Goal: Contribute content: Contribute content

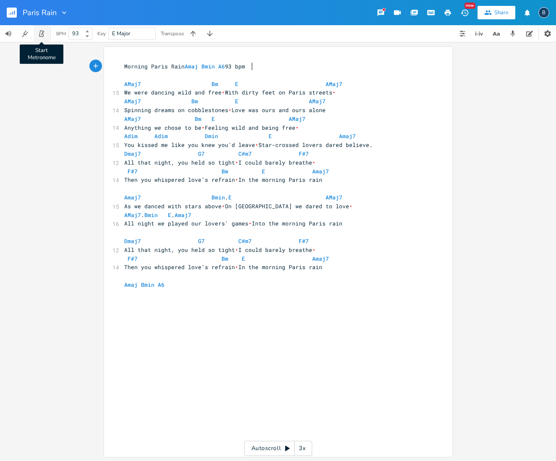
click at [42, 35] on icon "button" at bounding box center [42, 34] width 8 height 8
click at [8, 30] on icon "button" at bounding box center [9, 34] width 8 height 8
drag, startPoint x: 39, startPoint y: 52, endPoint x: 57, endPoint y: 54, distance: 17.7
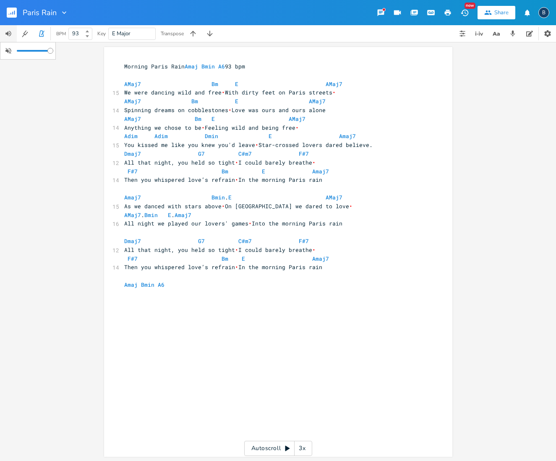
click at [57, 54] on div "Paris Rain New Share B BPM 93 Key E Major Transpose xxxxxxxxxx Morning Paris Ra…" at bounding box center [278, 230] width 556 height 461
click at [43, 36] on icon "button" at bounding box center [41, 34] width 5 height 6
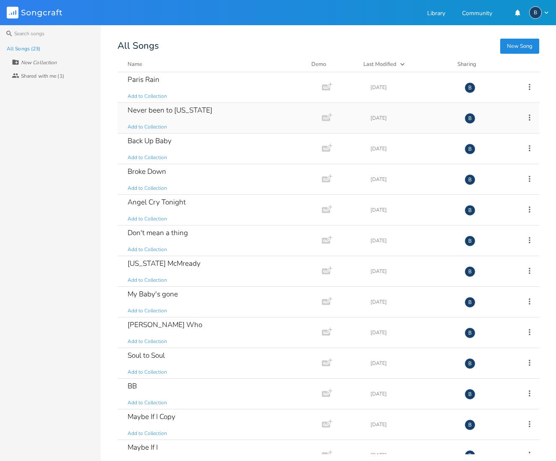
click at [189, 113] on div "Never been to [US_STATE]" at bounding box center [170, 110] width 85 height 7
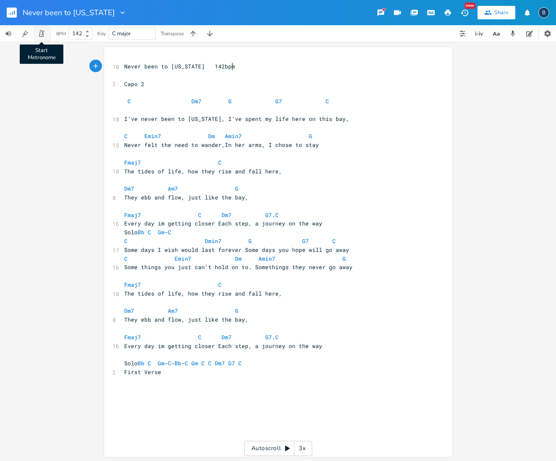
click at [42, 35] on icon "button" at bounding box center [42, 34] width 8 height 8
click at [89, 37] on icon at bounding box center [87, 36] width 3 height 2
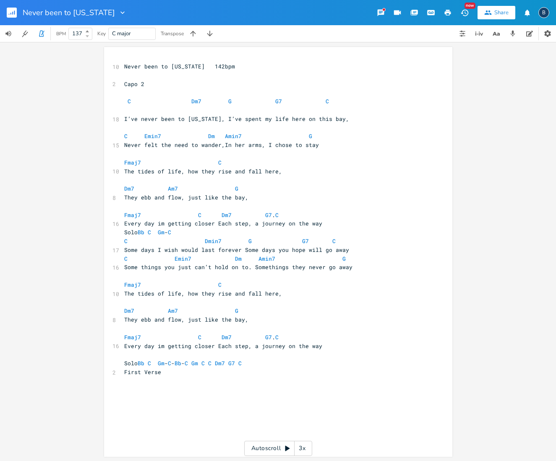
click at [89, 37] on icon at bounding box center [87, 36] width 3 height 2
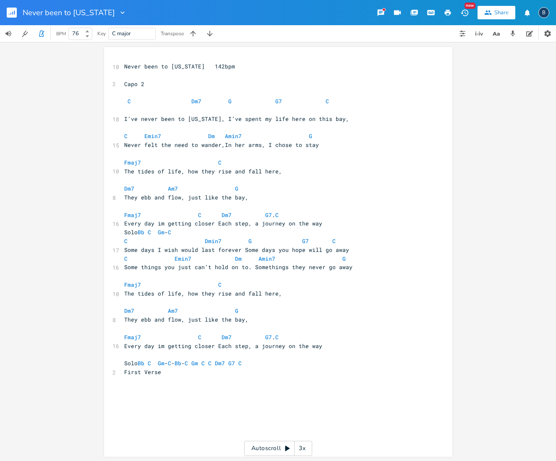
click at [89, 37] on icon at bounding box center [87, 36] width 3 height 2
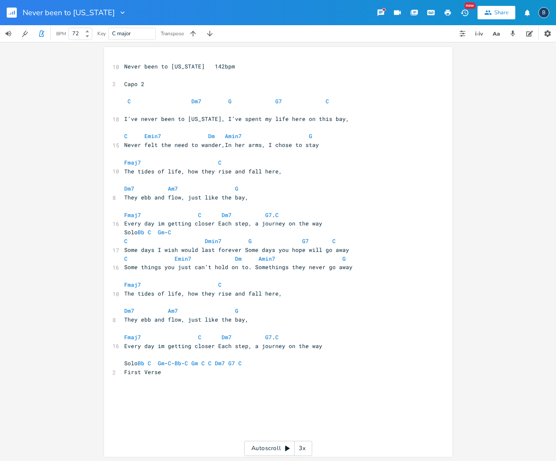
type input "71"
click at [89, 37] on icon at bounding box center [87, 36] width 3 height 2
click at [219, 67] on span "Never been to [US_STATE] 142bpm" at bounding box center [179, 67] width 111 height 8
type textarea "71"
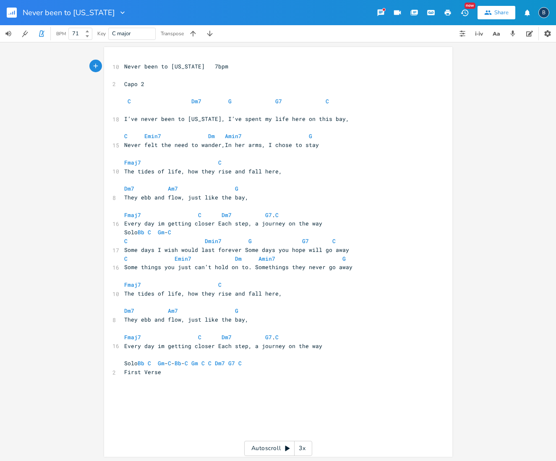
scroll to position [0, 5]
click at [230, 68] on pre "Never been to [US_STATE] 71bpm" at bounding box center [274, 66] width 303 height 9
click at [44, 32] on icon "button" at bounding box center [42, 34] width 8 height 8
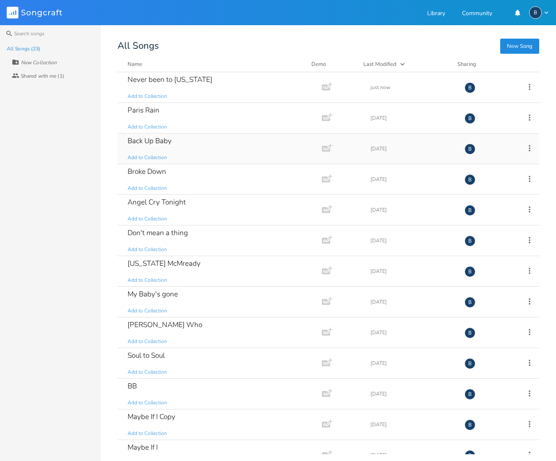
click at [155, 141] on div "Back Up Baby" at bounding box center [150, 140] width 44 height 7
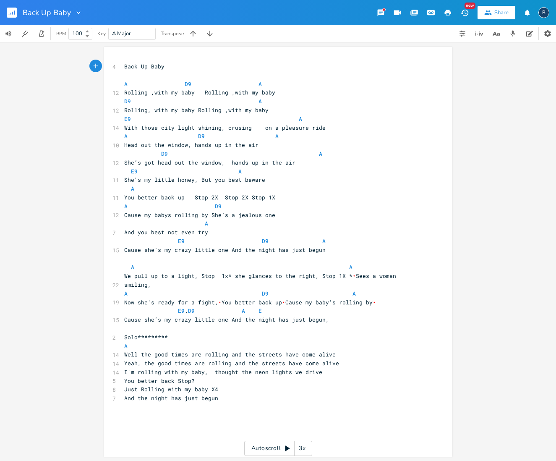
scroll to position [0, 0]
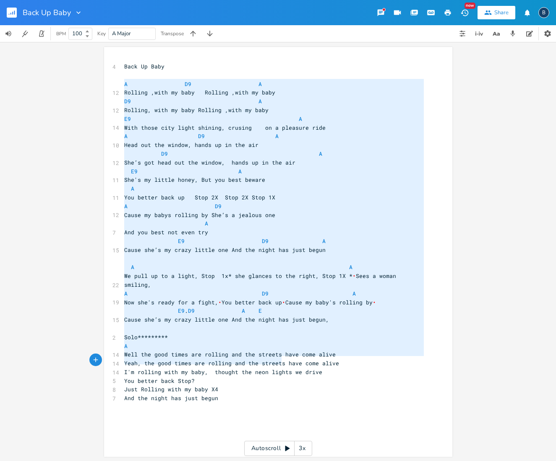
type textarea "L I7 D Sitamet ,cons ad elit Seddoei ,temp in utla E4 D Magnaal, enim ad mini V…"
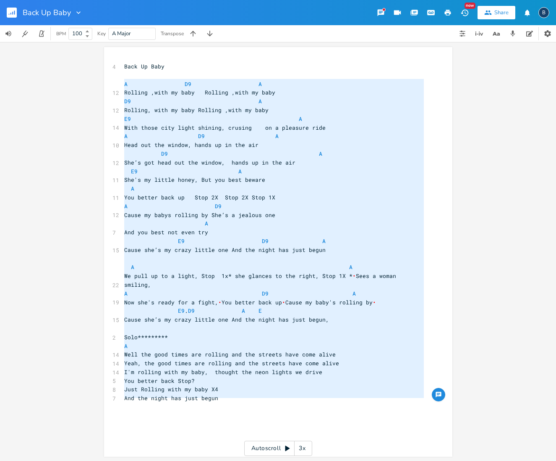
drag, startPoint x: 120, startPoint y: 84, endPoint x: 291, endPoint y: 401, distance: 360.6
click at [291, 401] on div "4 Back Up Baby ​ A D9 A 12 Rolling ,with my baby Rolling ,with my baby D9 A 12 …" at bounding box center [274, 245] width 303 height 366
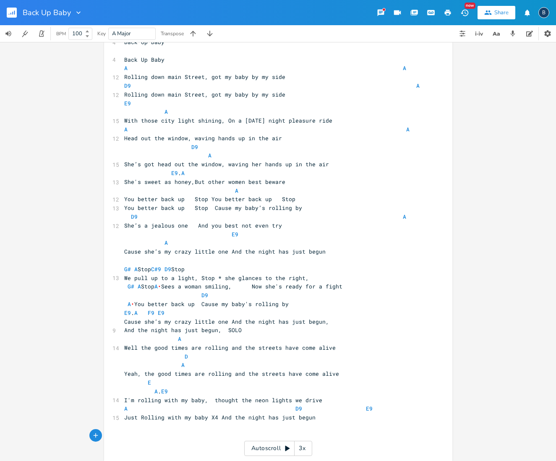
scroll to position [0, 0]
click at [474, 259] on div "x 4 Back Up Baby ​ 4 Back Up Baby A A 12 Rolling down main Street, got my baby …" at bounding box center [278, 251] width 556 height 419
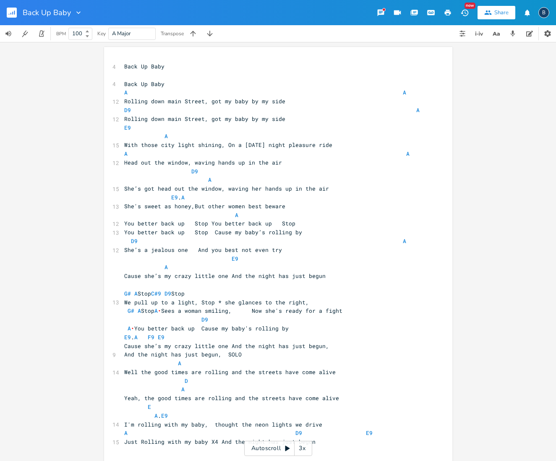
click at [261, 307] on span "G# A Stop A • Sees a woman smiling, Now she's ready for a fight" at bounding box center [233, 311] width 218 height 8
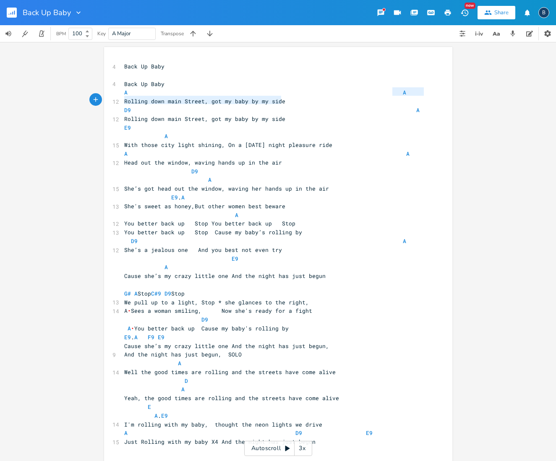
type textarea "A"
drag, startPoint x: 390, startPoint y: 88, endPoint x: 424, endPoint y: 89, distance: 34.0
click at [426, 89] on div "x 4 Back Up Baby ​ 4 Back Up Baby A A 12 Rolling down main Street, got my baby …" at bounding box center [285, 266] width 324 height 413
click at [408, 93] on pre "A A" at bounding box center [274, 92] width 303 height 9
click at [411, 108] on pre "D9 A" at bounding box center [274, 110] width 303 height 9
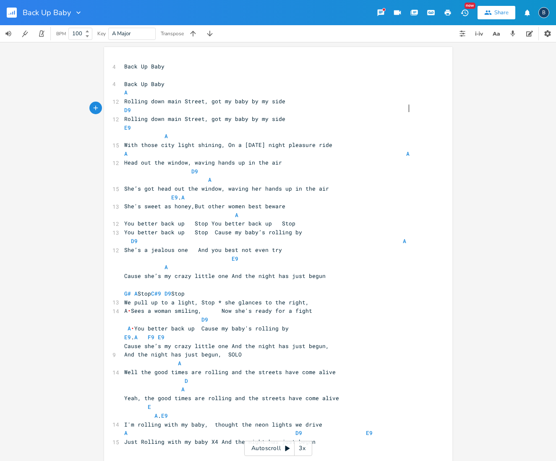
click at [403, 151] on pre "A A" at bounding box center [274, 153] width 303 height 9
click at [411, 193] on pre "E9 . A" at bounding box center [274, 197] width 303 height 9
click at [401, 237] on pre "D9 A" at bounding box center [274, 241] width 303 height 9
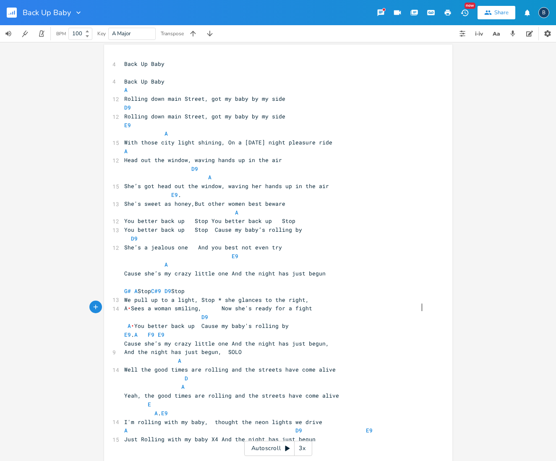
scroll to position [4, 0]
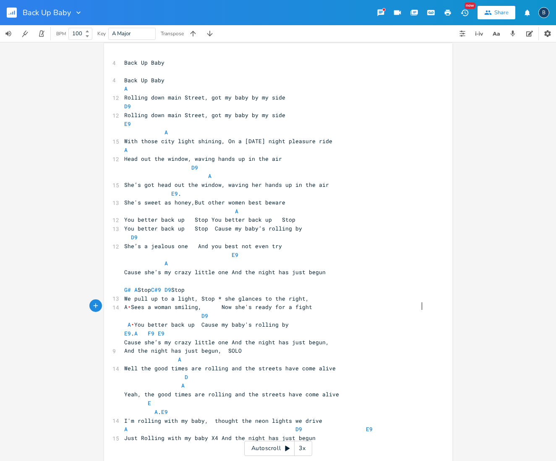
click at [406, 312] on span "D9 A • You better back up Cause my baby's rolling by" at bounding box center [265, 320] width 282 height 16
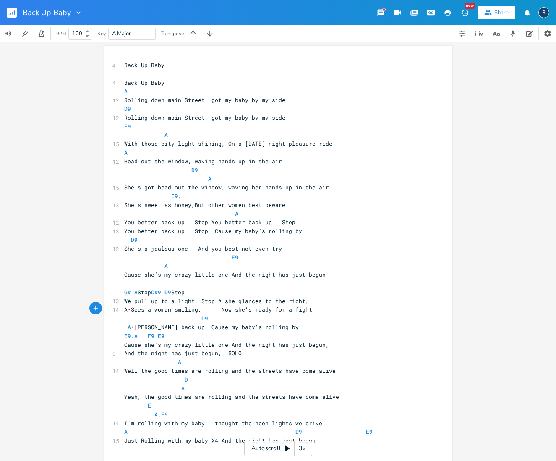
scroll to position [0, 3]
type textarea "u"
click at [132, 318] on span "D9 A • Youbetter back up Cause my baby's rolling by" at bounding box center [265, 322] width 282 height 16
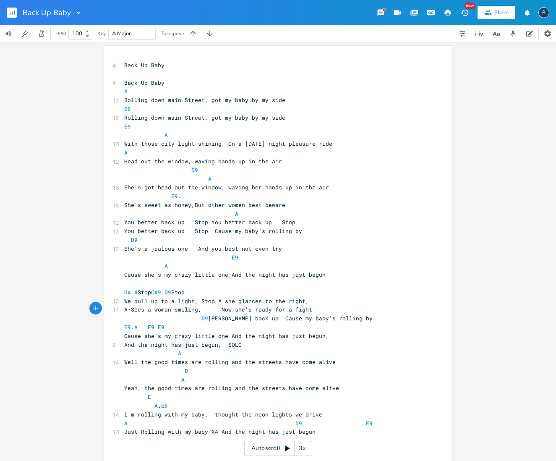
scroll to position [0, 0]
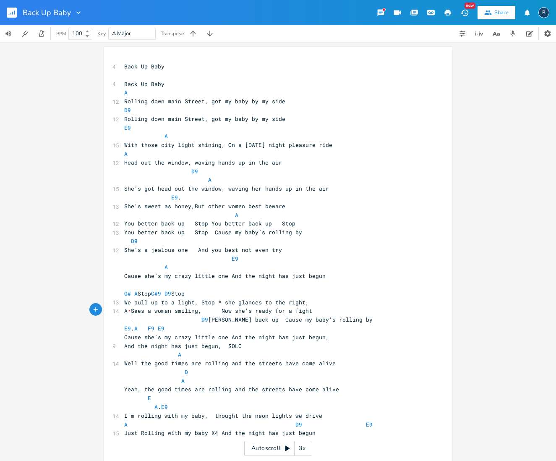
click at [132, 319] on span "D9 [PERSON_NAME] back up Cause my baby's rolling by" at bounding box center [248, 320] width 248 height 8
type textarea "You"
click at [413, 315] on pre "D9 You You better back up Cause my baby's rolling by" at bounding box center [274, 319] width 303 height 9
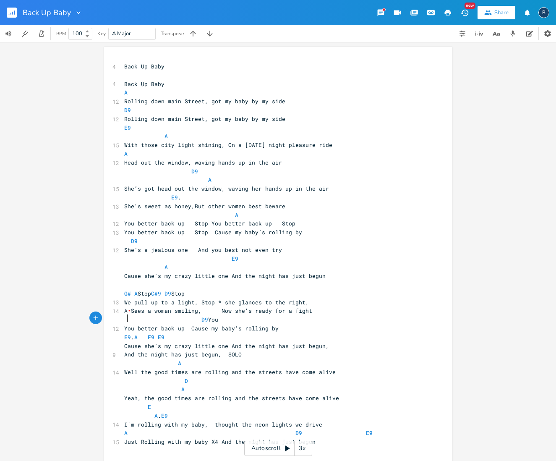
click at [413, 315] on pre "D9 You" at bounding box center [274, 319] width 303 height 9
drag, startPoint x: 326, startPoint y: 141, endPoint x: 223, endPoint y: 140, distance: 103.3
click at [223, 141] on pre "With those city light shining, On a [DATE] night pleasure ride" at bounding box center [274, 145] width 303 height 9
type textarea "Throug the night we glide"
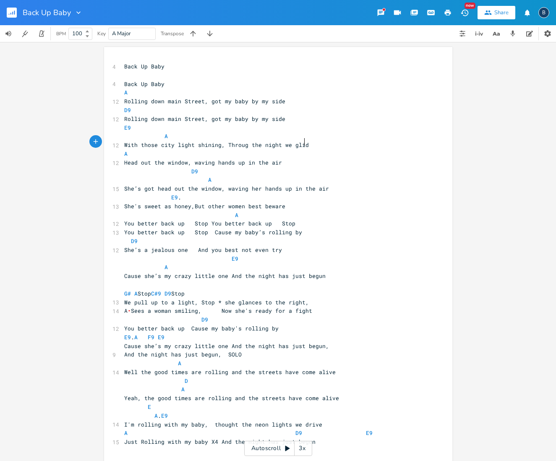
scroll to position [0, 54]
click at [242, 142] on span "With those city light shining, Throug the night we glide" at bounding box center [218, 145] width 188 height 8
type textarea "h"
type textarea "got my"
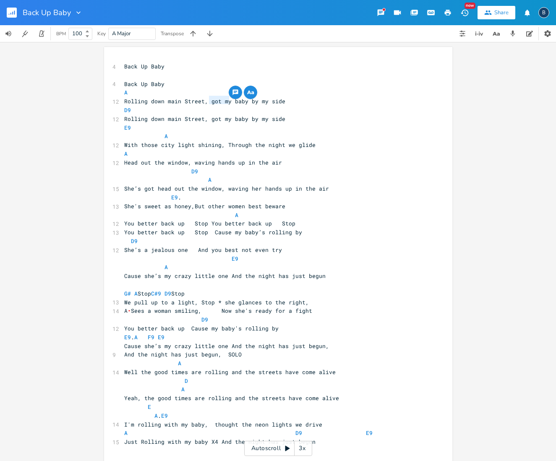
drag, startPoint x: 227, startPoint y: 99, endPoint x: 208, endPoint y: 101, distance: 18.9
click at [208, 101] on span "Rolling down main Street, got my baby by my side" at bounding box center [204, 101] width 161 height 8
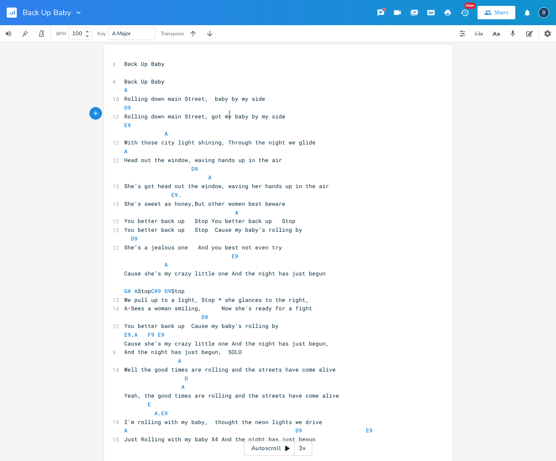
click at [225, 116] on span "Rolling down main Street, got my baby by my side" at bounding box center [204, 116] width 161 height 8
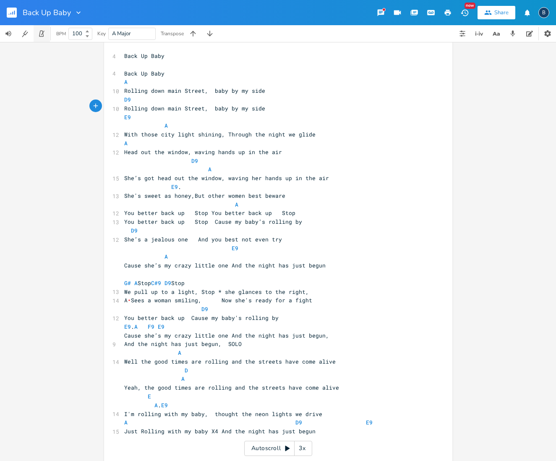
click at [39, 34] on icon "button" at bounding box center [42, 34] width 8 height 8
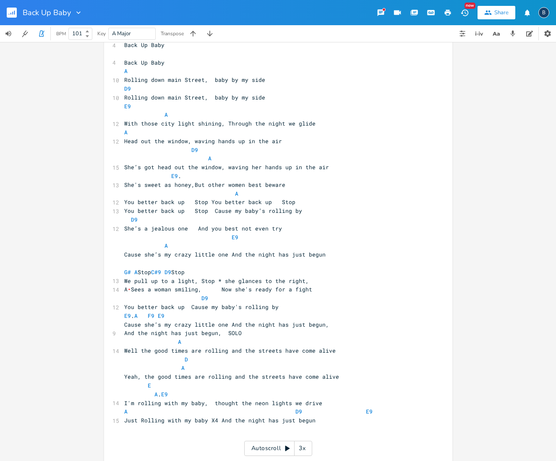
click at [88, 30] on icon at bounding box center [87, 31] width 3 height 2
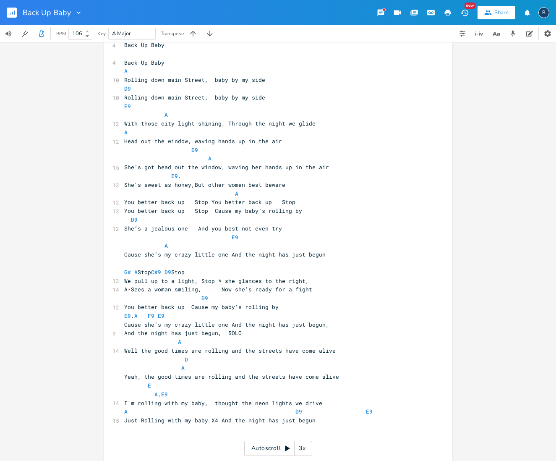
click at [88, 30] on icon at bounding box center [87, 31] width 3 height 2
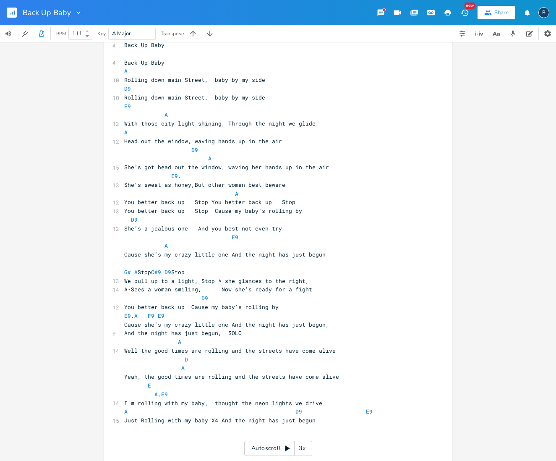
click at [88, 30] on icon at bounding box center [87, 31] width 3 height 2
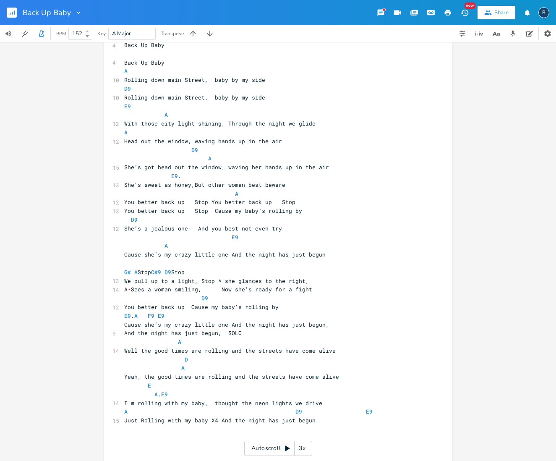
type input "153"
click at [88, 30] on icon at bounding box center [87, 31] width 3 height 2
click at [39, 28] on button "button" at bounding box center [42, 33] width 17 height 17
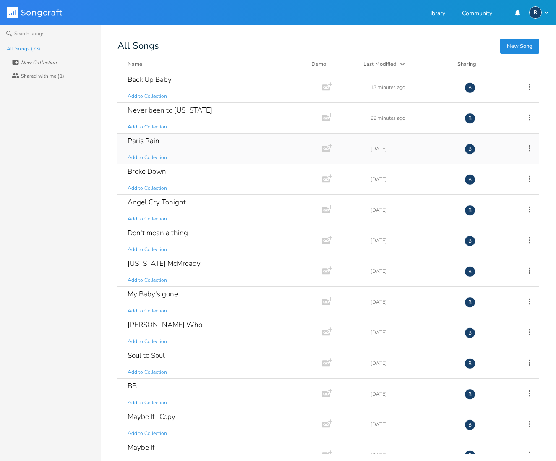
scroll to position [1, 0]
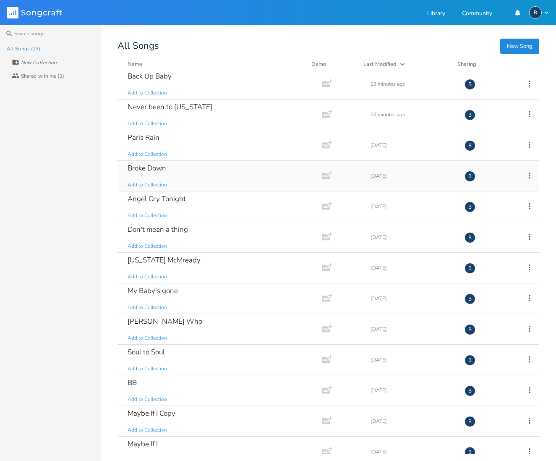
click at [149, 170] on div "Broke Down" at bounding box center [147, 168] width 39 height 7
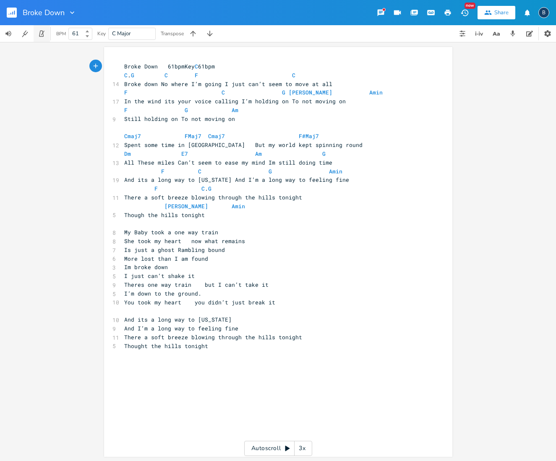
click at [42, 36] on icon "button" at bounding box center [42, 34] width 8 height 8
click at [88, 31] on icon at bounding box center [87, 31] width 3 height 2
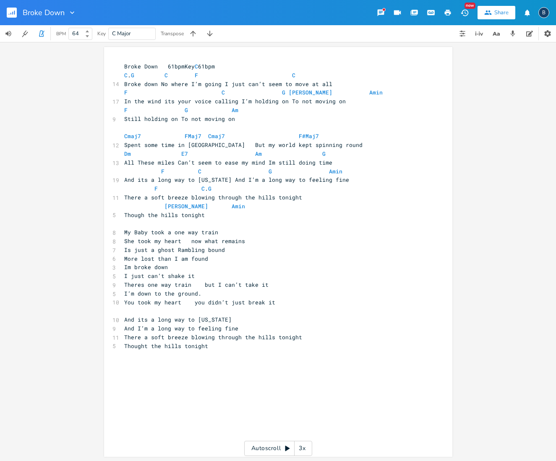
click at [86, 37] on b at bounding box center [87, 36] width 8 height 5
type input "61"
click at [86, 37] on b at bounding box center [87, 36] width 8 height 5
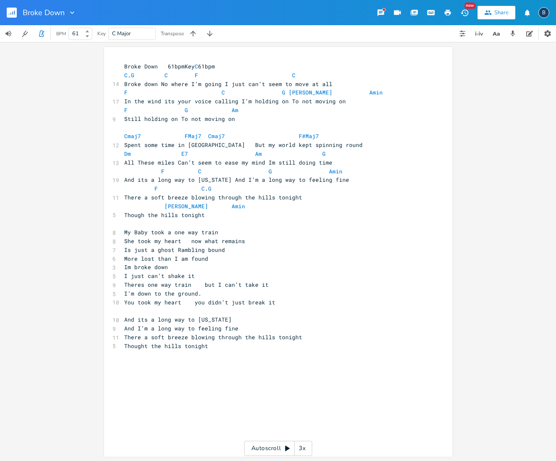
scroll to position [0, 0]
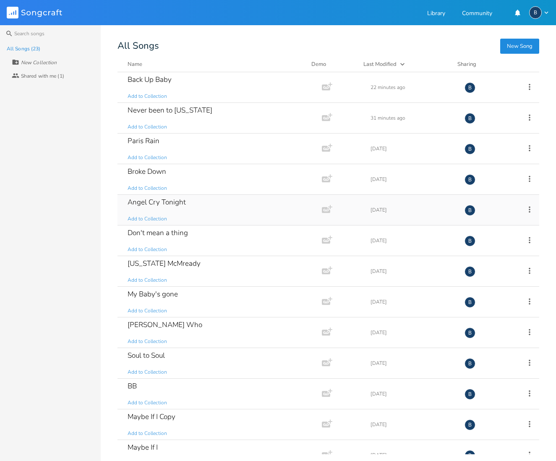
click at [167, 199] on div "Angel Cry Tonight" at bounding box center [157, 202] width 58 height 7
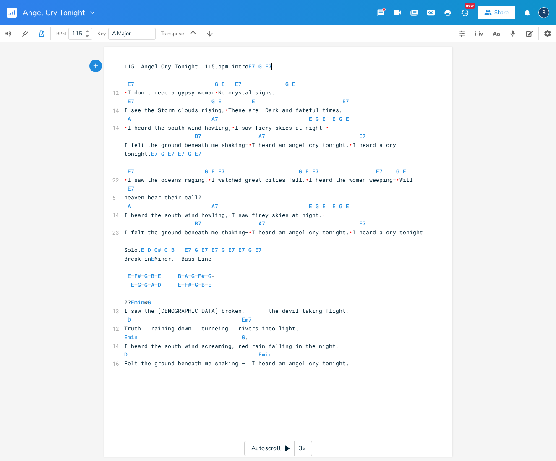
scroll to position [1, 0]
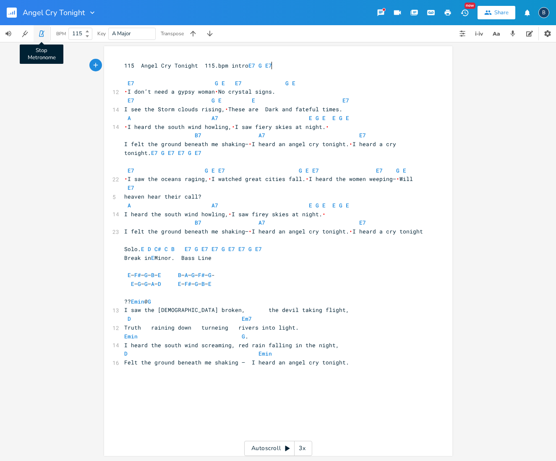
click at [39, 35] on icon "button" at bounding box center [41, 34] width 5 height 6
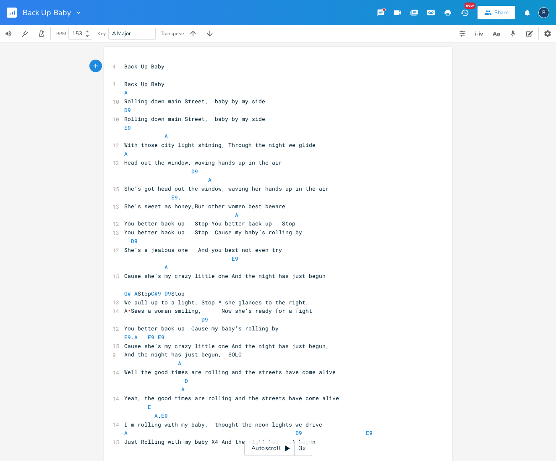
scroll to position [0, 0]
click at [279, 142] on span "With those city light shining, Through the night we glide" at bounding box center [219, 145] width 191 height 8
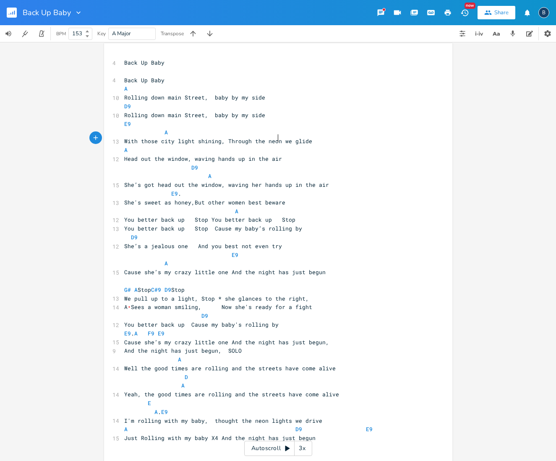
scroll to position [0, 12]
type textarea "neon lights"
click at [185, 286] on span "G# A Stop C#9 D9 Stop" at bounding box center [154, 290] width 60 height 8
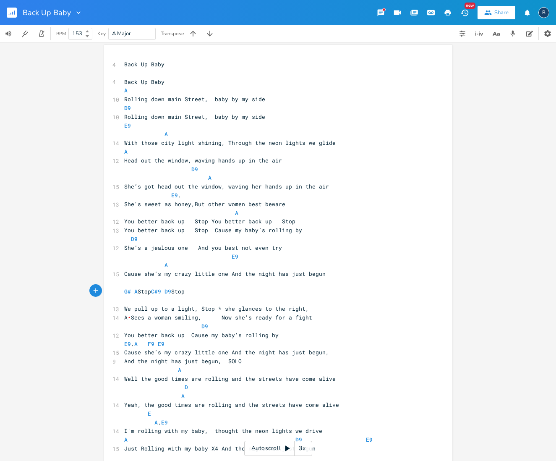
scroll to position [0, 0]
click at [316, 426] on pre "I'm rolling with my baby, thought the neon lights we drive" at bounding box center [274, 430] width 303 height 9
